Goal: Task Accomplishment & Management: Use online tool/utility

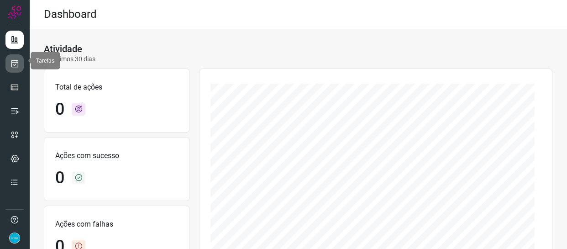
click at [8, 63] on link at bounding box center [14, 63] width 18 height 18
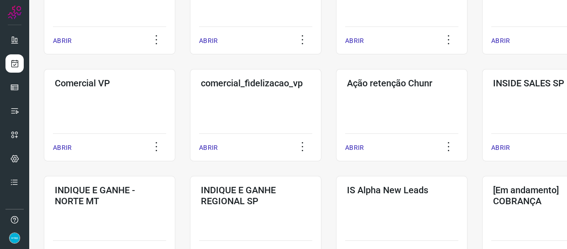
scroll to position [435, 0]
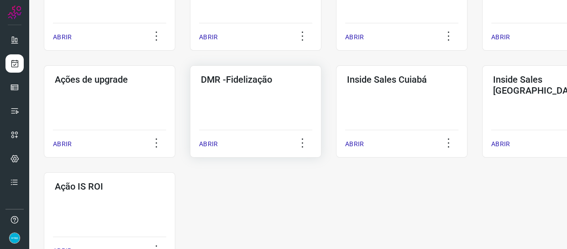
click at [211, 145] on p "ABRIR" at bounding box center [208, 144] width 19 height 10
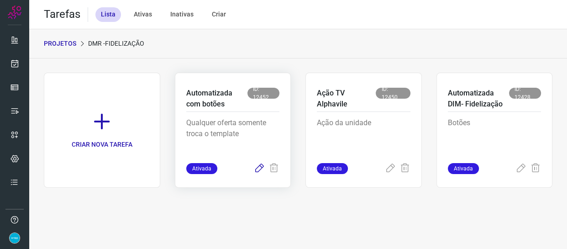
click at [258, 168] on icon at bounding box center [259, 168] width 11 height 11
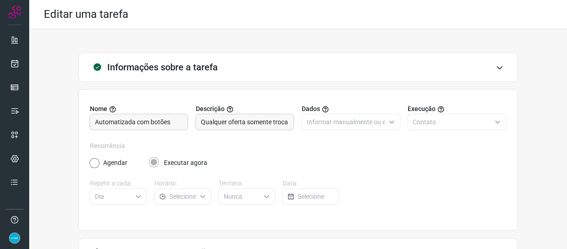
scroll to position [108, 0]
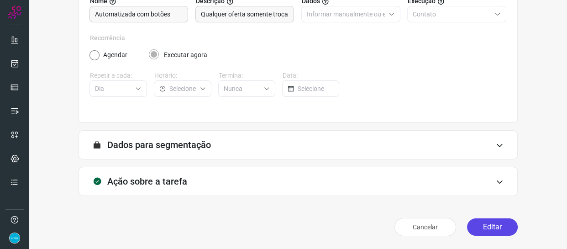
click at [495, 222] on button "Editar" at bounding box center [492, 226] width 51 height 17
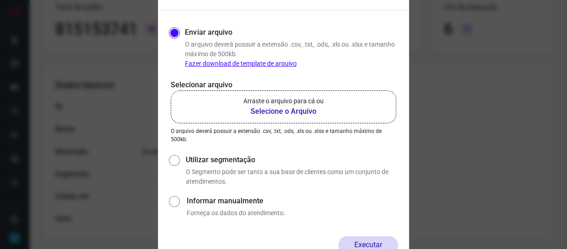
click at [291, 113] on b "Selecione o Arquivo" at bounding box center [283, 111] width 80 height 11
click at [0, 0] on input "Arraste o arquivo para cá ou Selecione o Arquivo" at bounding box center [0, 0] width 0 height 0
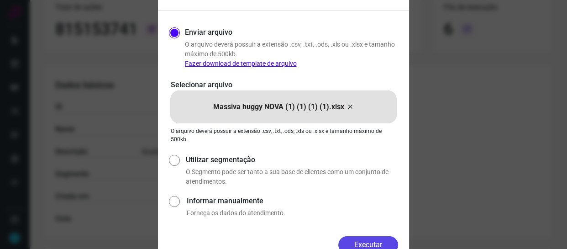
click at [371, 241] on button "Executar" at bounding box center [368, 244] width 60 height 17
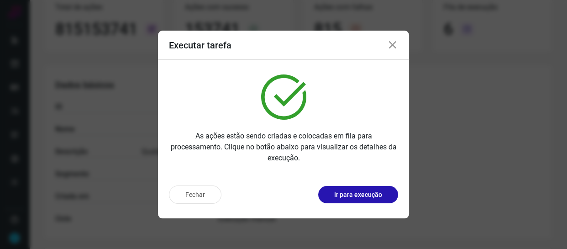
click at [393, 46] on icon at bounding box center [392, 45] width 11 height 11
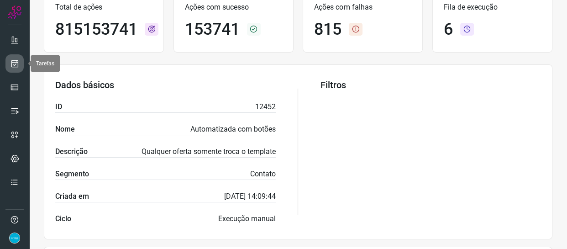
click at [16, 68] on icon at bounding box center [15, 63] width 10 height 9
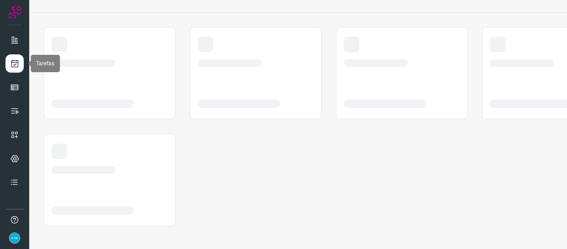
scroll to position [46, 0]
